Goal: Task Accomplishment & Management: Use online tool/utility

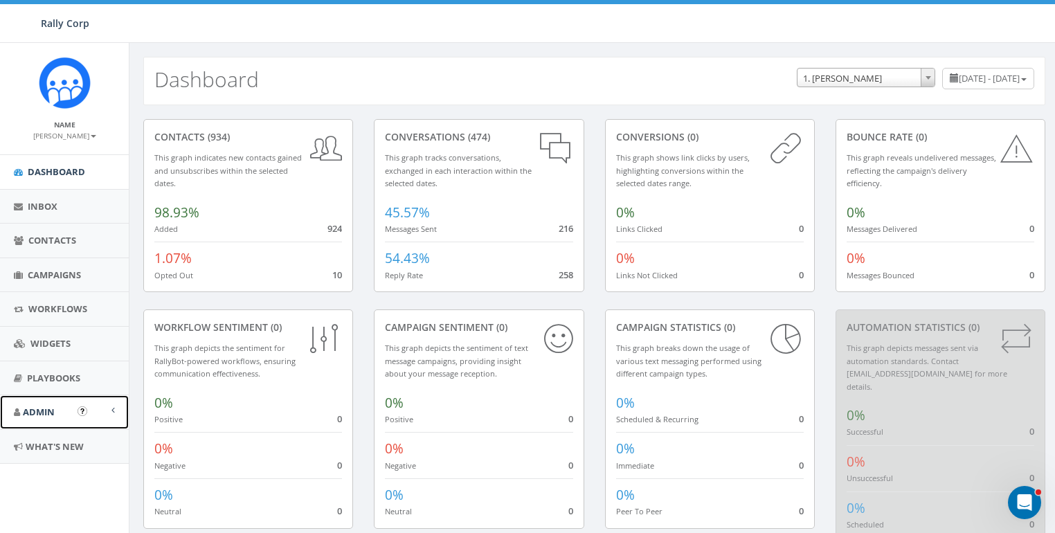
click at [46, 406] on span "Admin" at bounding box center [39, 411] width 32 height 12
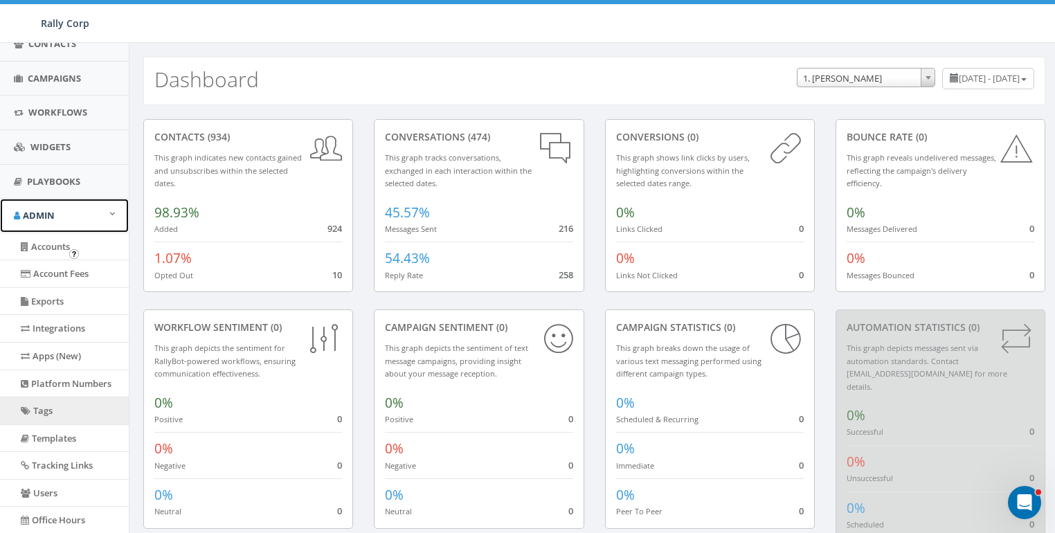
scroll to position [205, 0]
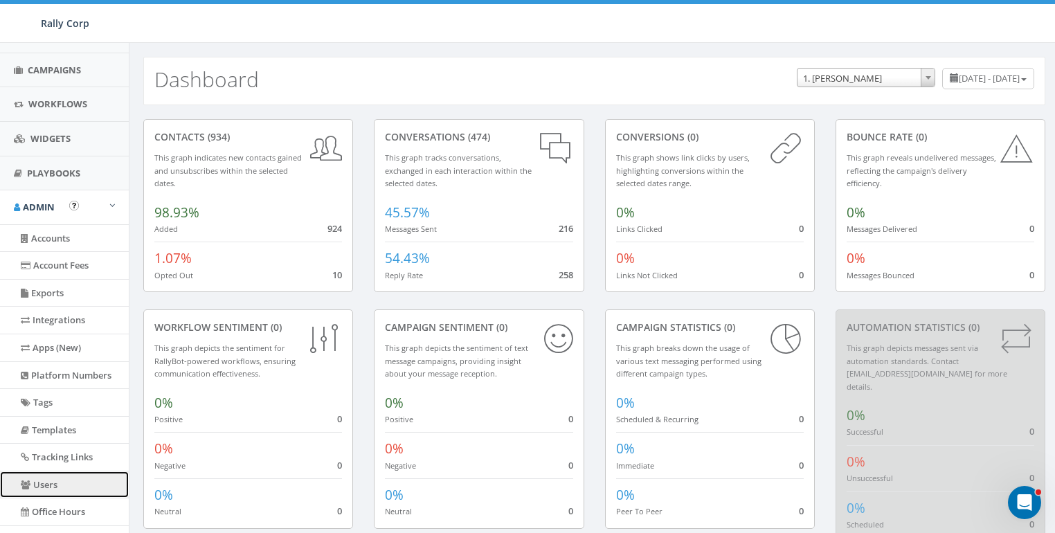
click at [44, 480] on link "Users" at bounding box center [64, 484] width 129 height 27
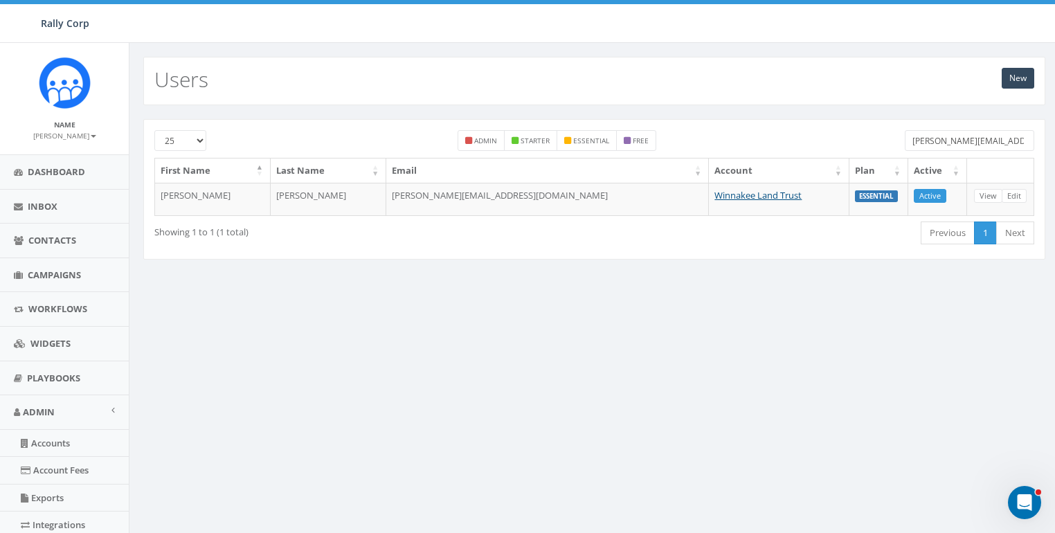
click at [965, 134] on input "jess@winnakee.org" at bounding box center [968, 140] width 129 height 21
click at [965, 143] on input "jess@winnakee.org" at bounding box center [968, 140] width 129 height 21
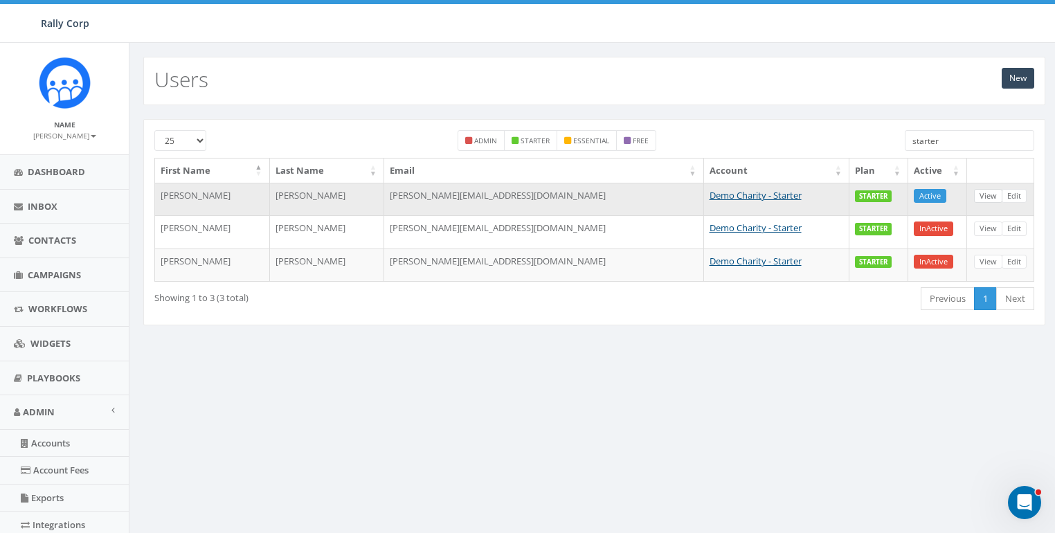
type input "starter"
click at [1001, 190] on link "View" at bounding box center [988, 196] width 28 height 15
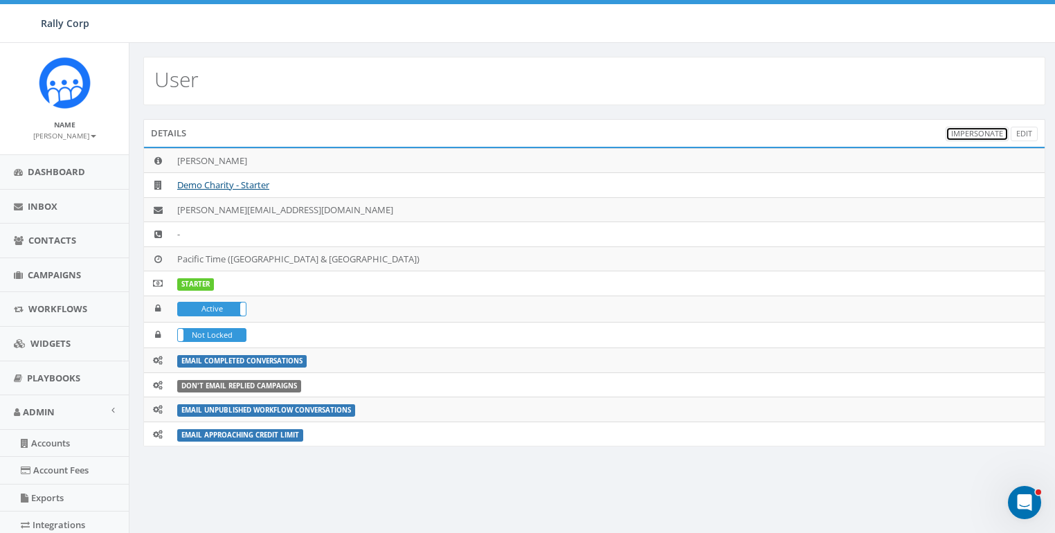
click at [967, 130] on link "Impersonate" at bounding box center [976, 134] width 63 height 15
